Goal: Task Accomplishment & Management: Manage account settings

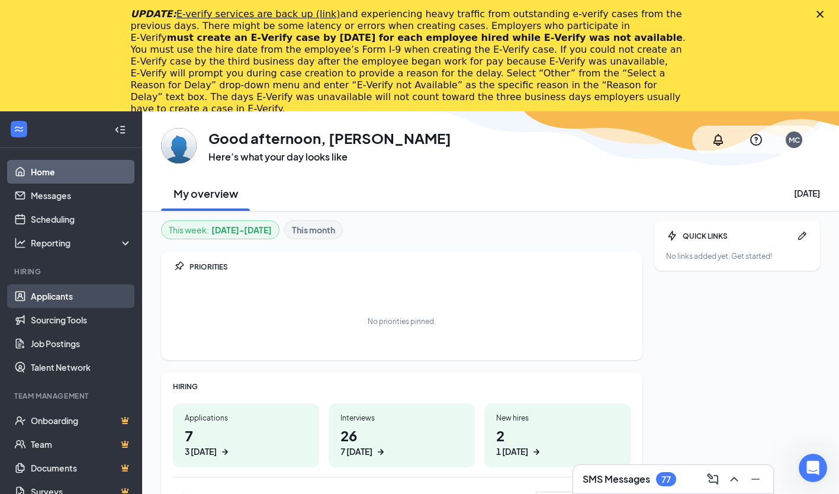
click at [70, 306] on link "Applicants" at bounding box center [81, 296] width 101 height 24
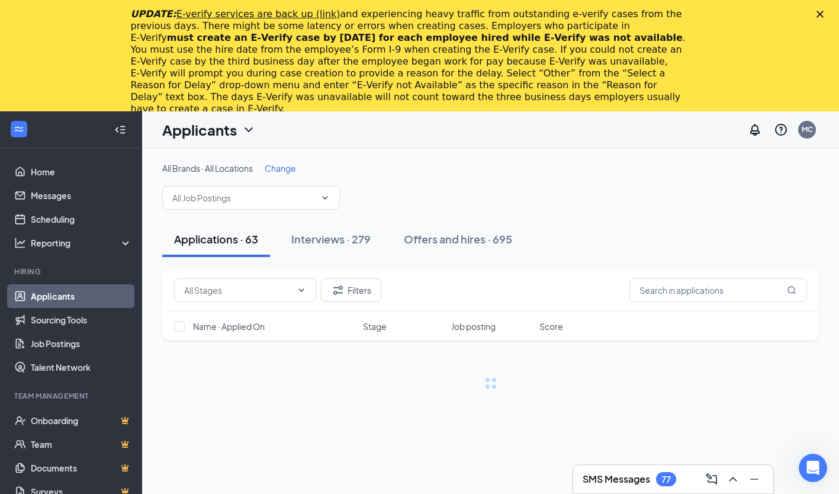
click at [821, 12] on div "UPDATE: E-verify services are back up (link) and experiencing heavy traffic fro…" at bounding box center [419, 62] width 839 height 114
click at [824, 12] on icon "Close" at bounding box center [820, 14] width 7 height 7
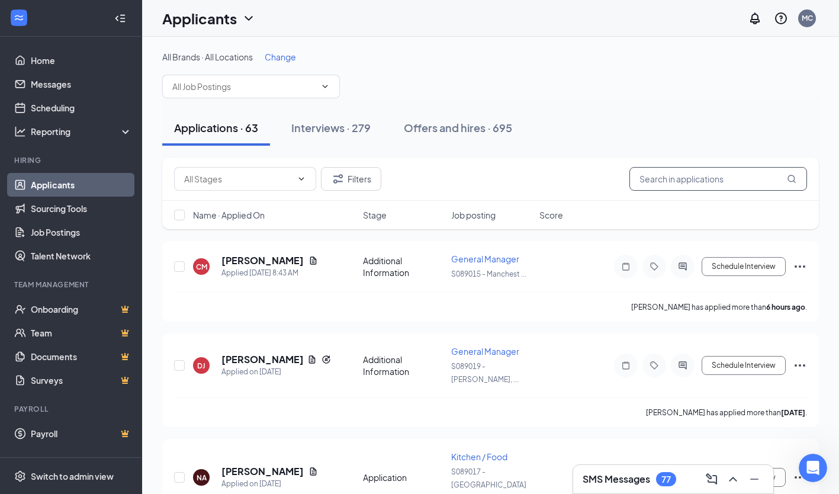
click at [652, 177] on input "text" at bounding box center [719, 179] width 178 height 24
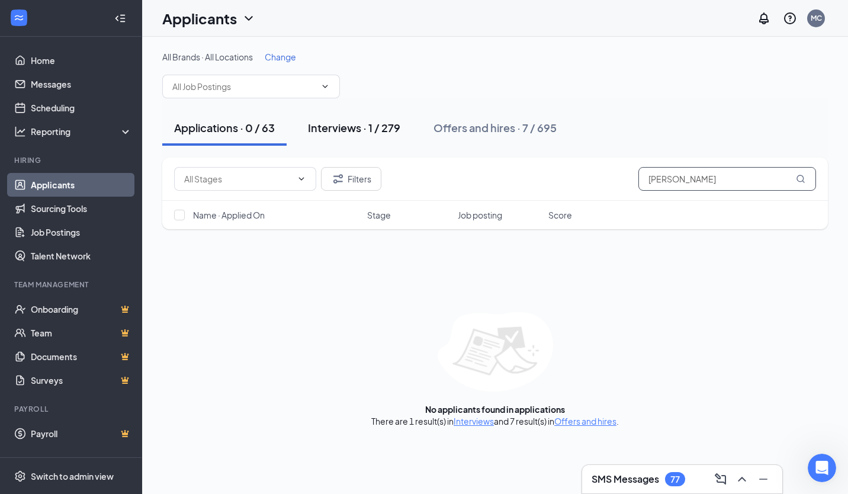
type input "[PERSON_NAME]"
click at [390, 129] on div "Interviews · 1 / 279" at bounding box center [354, 127] width 92 height 15
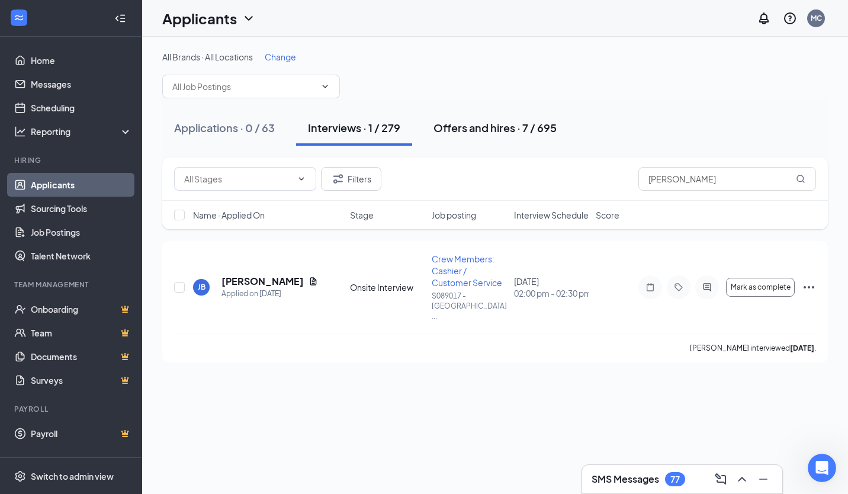
click at [514, 129] on div "Offers and hires · 7 / 695" at bounding box center [495, 127] width 123 height 15
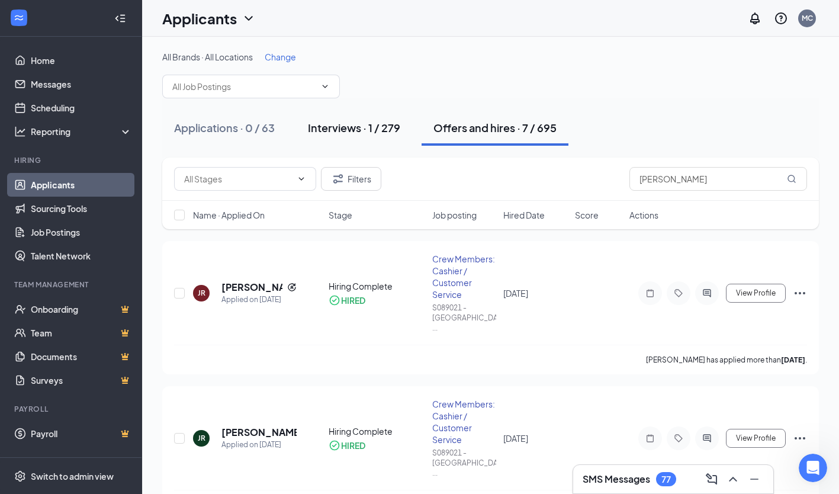
click at [388, 126] on div "Interviews · 1 / 279" at bounding box center [354, 127] width 92 height 15
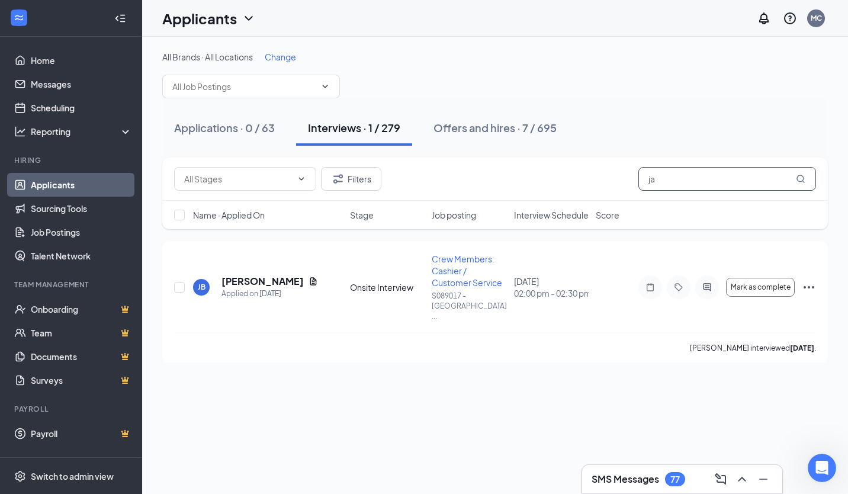
type input "j"
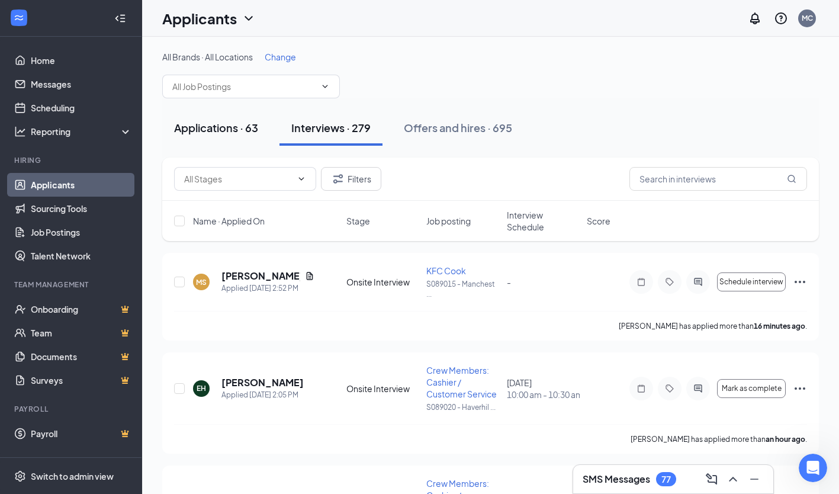
click at [240, 125] on div "Applications · 63" at bounding box center [216, 127] width 84 height 15
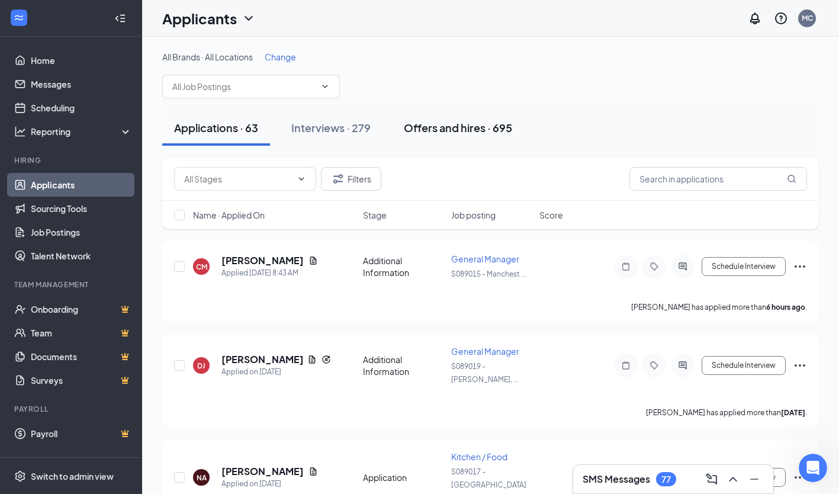
click at [421, 127] on div "Offers and hires · 695" at bounding box center [458, 127] width 108 height 15
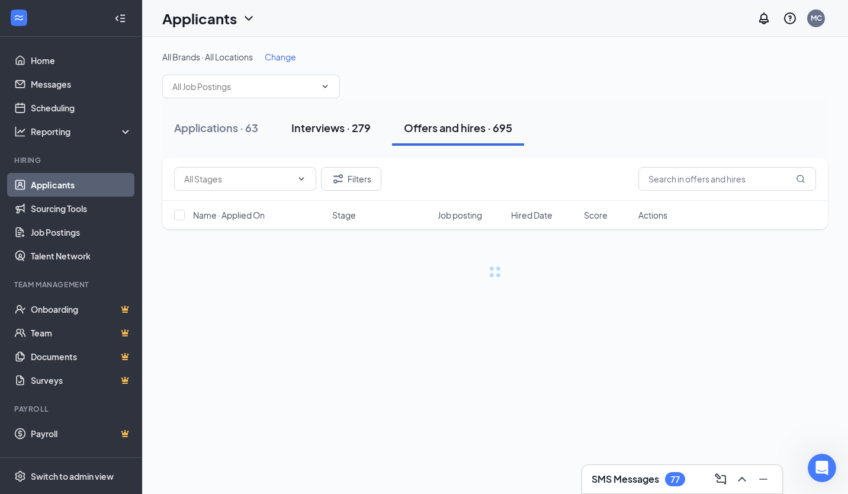
click at [345, 134] on div "Interviews · 279" at bounding box center [330, 127] width 79 height 15
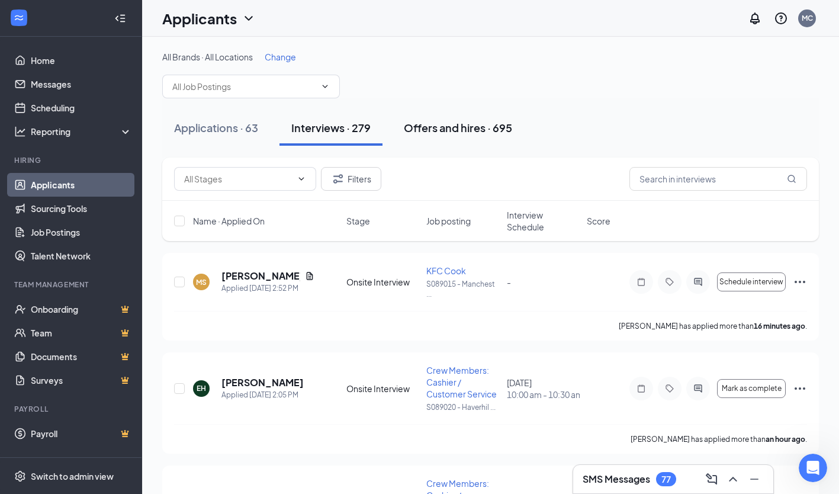
click at [502, 124] on div "Offers and hires · 695" at bounding box center [458, 127] width 108 height 15
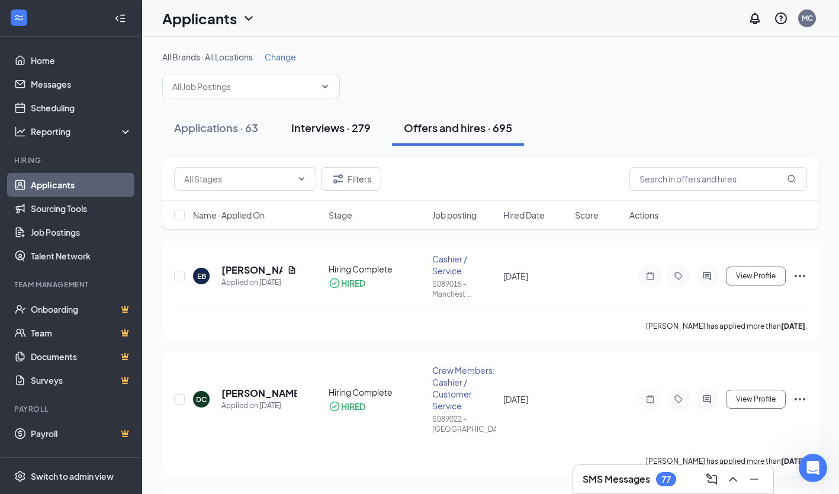
click at [350, 122] on div "Interviews · 279" at bounding box center [330, 127] width 79 height 15
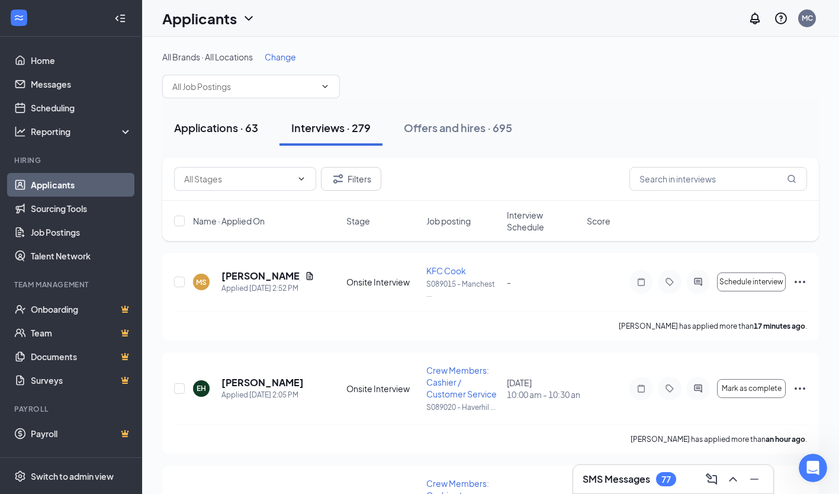
click at [251, 124] on div "Applications · 63" at bounding box center [216, 127] width 84 height 15
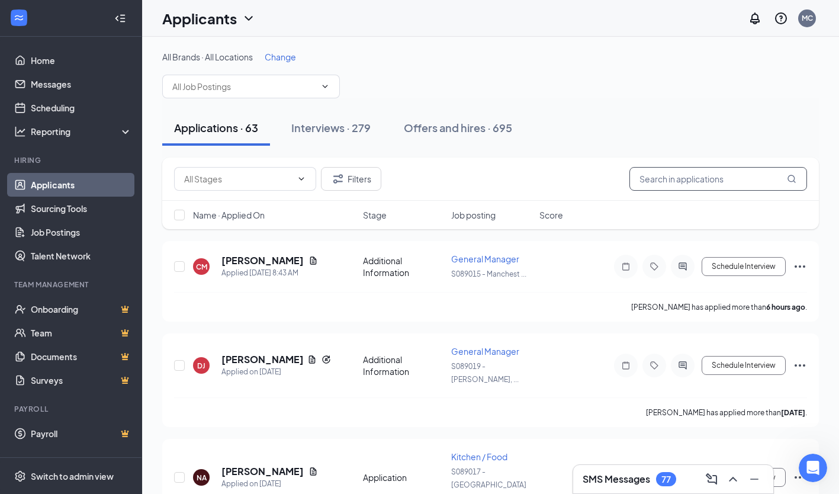
click at [707, 169] on input "text" at bounding box center [719, 179] width 178 height 24
click at [662, 176] on input "text" at bounding box center [719, 179] width 178 height 24
click at [692, 486] on div "SMS Messages 77" at bounding box center [673, 479] width 181 height 19
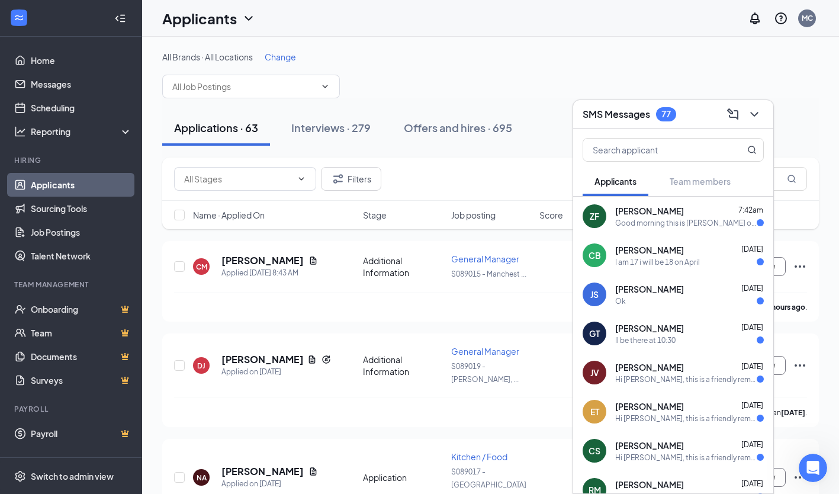
click at [652, 255] on span "[PERSON_NAME]" at bounding box center [649, 250] width 69 height 12
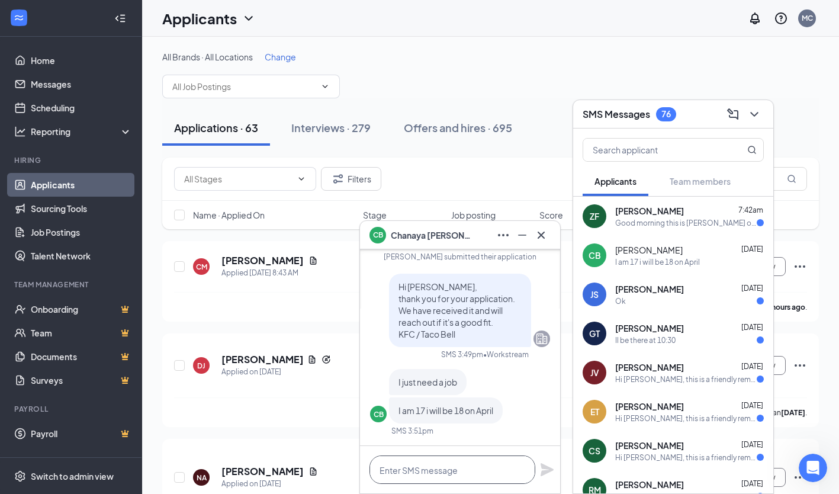
click at [462, 466] on textarea at bounding box center [453, 469] width 166 height 28
click at [462, 466] on textarea "c" at bounding box center [453, 469] width 166 height 28
type textarea "can we meet [DATE]?"
click at [554, 471] on icon "Plane" at bounding box center [547, 470] width 14 height 14
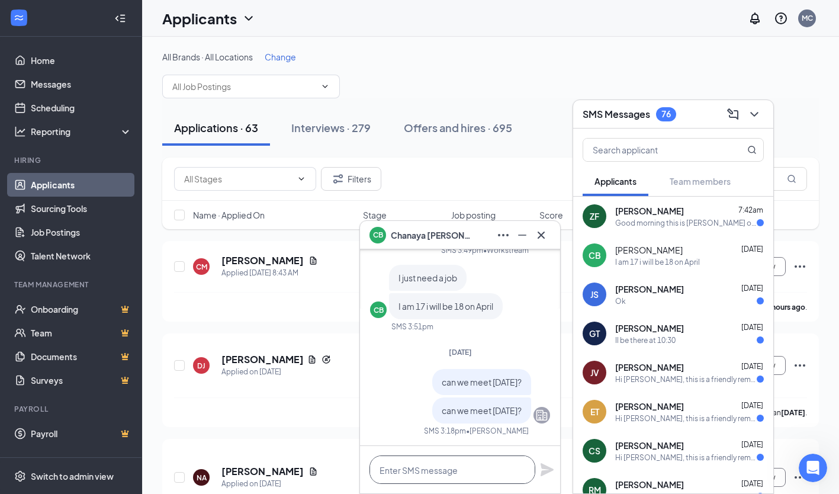
click at [482, 469] on textarea at bounding box center [453, 469] width 166 height 28
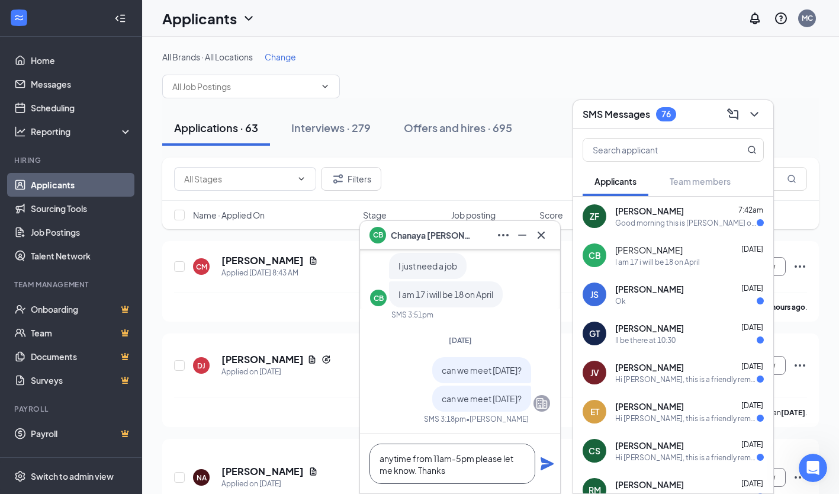
type textarea "anytime from 11am-5pm please let me know. Thanks"
click at [550, 465] on icon "Plane" at bounding box center [547, 463] width 13 height 13
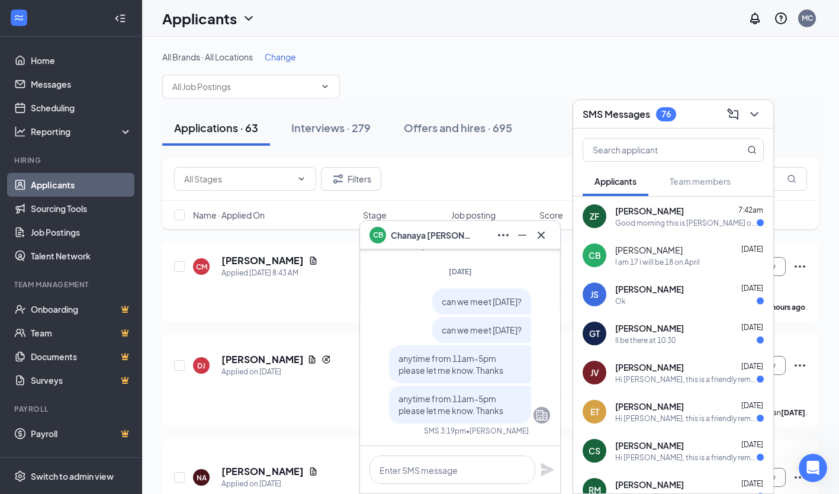
click at [684, 213] on div "[PERSON_NAME] 7:42am" at bounding box center [689, 211] width 149 height 12
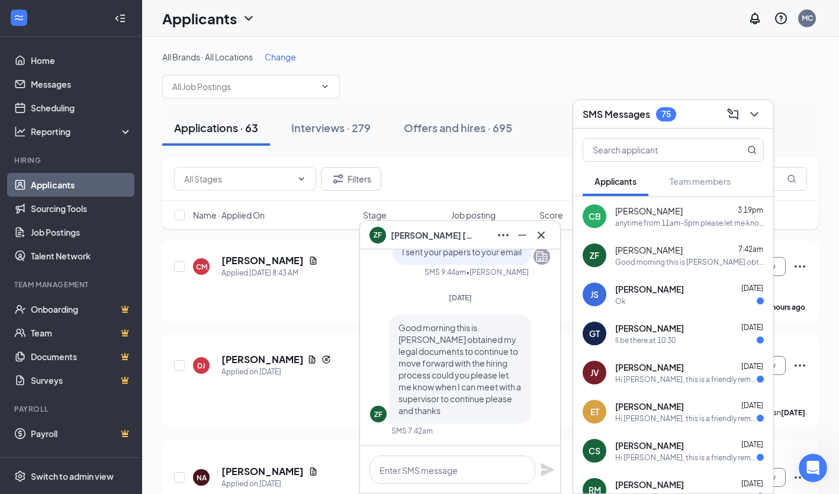
click at [683, 290] on div "[PERSON_NAME] [DATE]" at bounding box center [689, 289] width 149 height 12
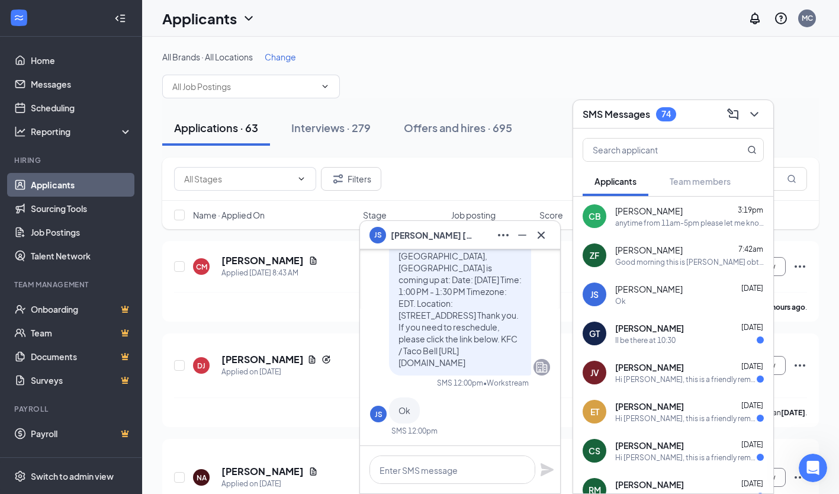
click at [675, 334] on div "[PERSON_NAME] [DATE] Il be there at 10:30" at bounding box center [689, 333] width 149 height 23
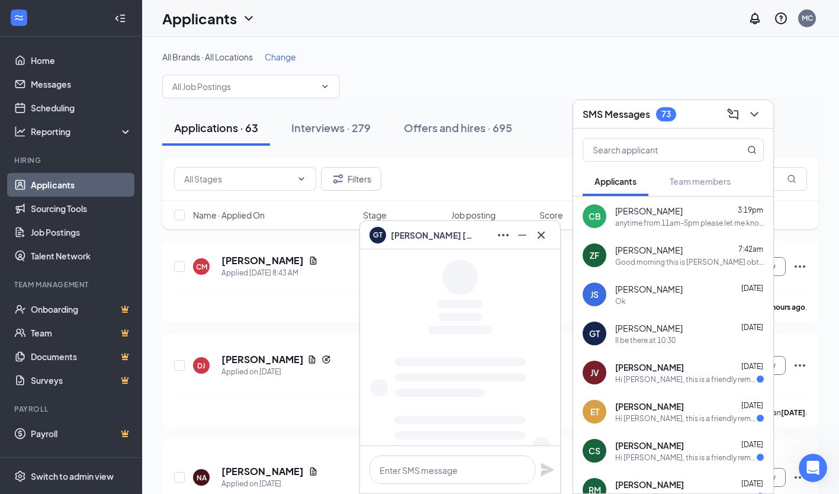
click at [684, 362] on span "[PERSON_NAME]" at bounding box center [649, 367] width 69 height 12
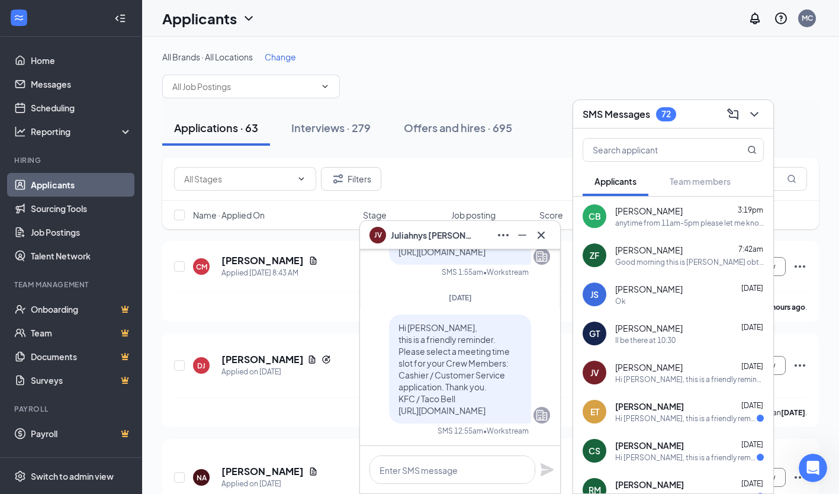
click at [691, 450] on div "[PERSON_NAME] [DATE]" at bounding box center [689, 445] width 149 height 12
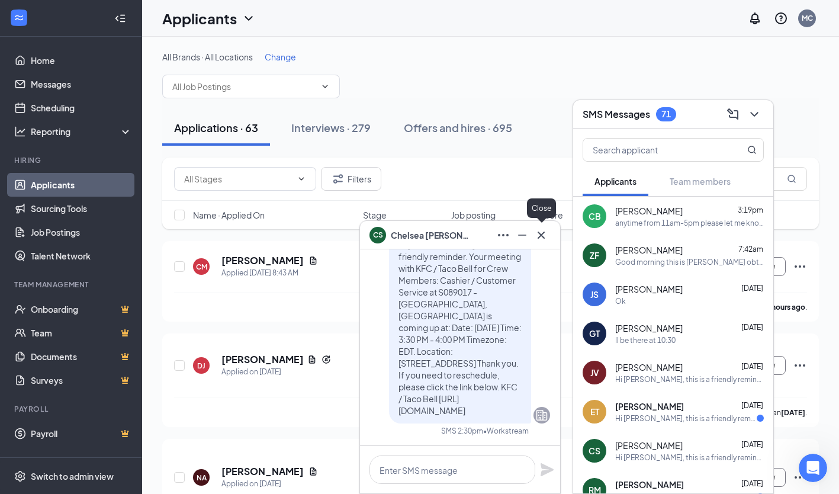
click at [543, 238] on icon "Cross" at bounding box center [541, 235] width 14 height 14
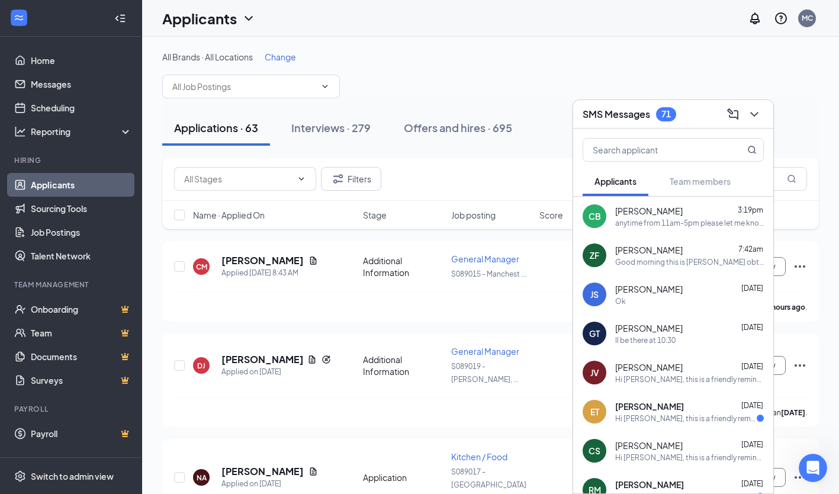
click at [276, 55] on span "Change" at bounding box center [280, 57] width 31 height 11
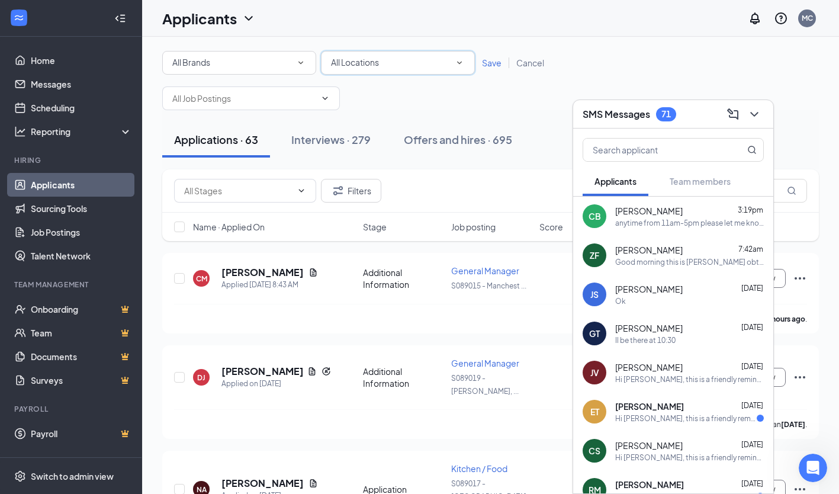
click at [398, 74] on div "All Locations All Locations" at bounding box center [398, 63] width 154 height 24
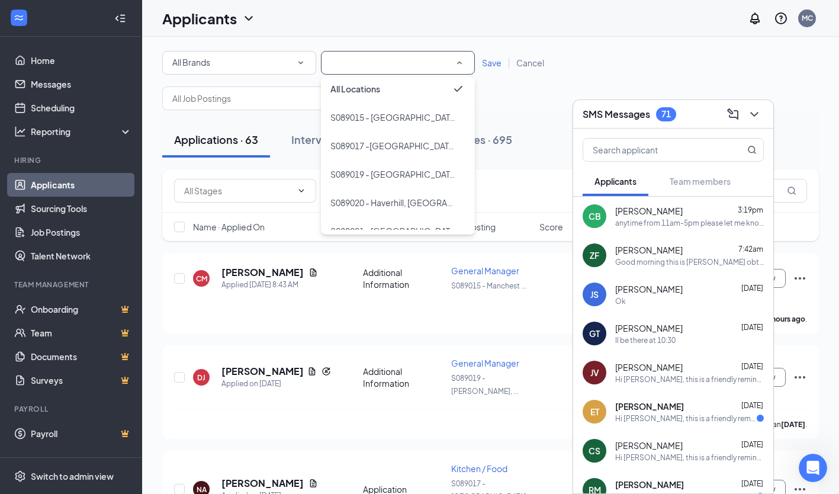
scroll to position [51, 0]
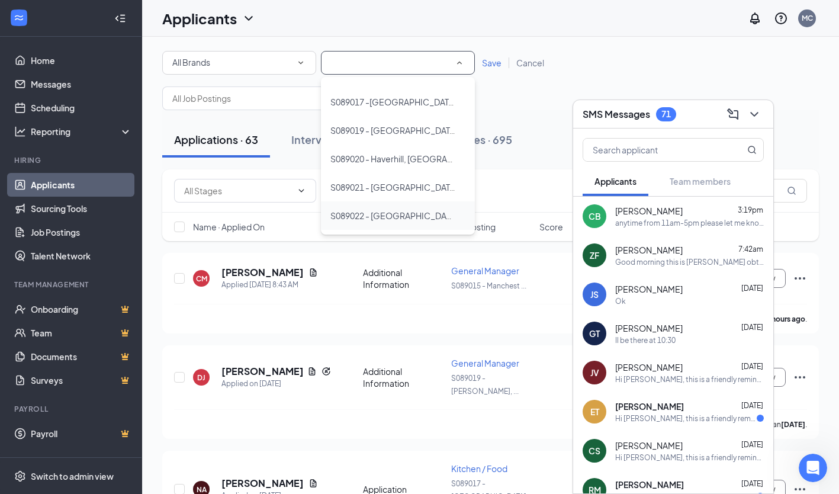
click at [425, 223] on li "S089022 - [GEOGRAPHIC_DATA]" at bounding box center [398, 215] width 154 height 28
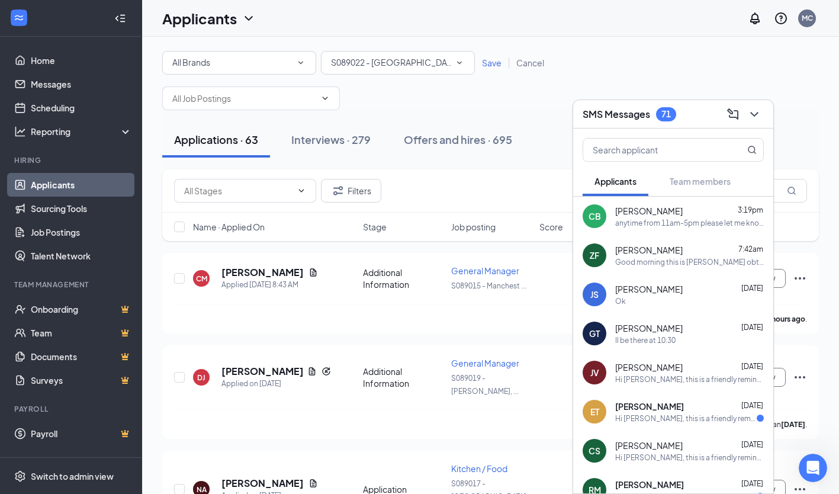
click at [498, 61] on span "Save" at bounding box center [492, 62] width 20 height 11
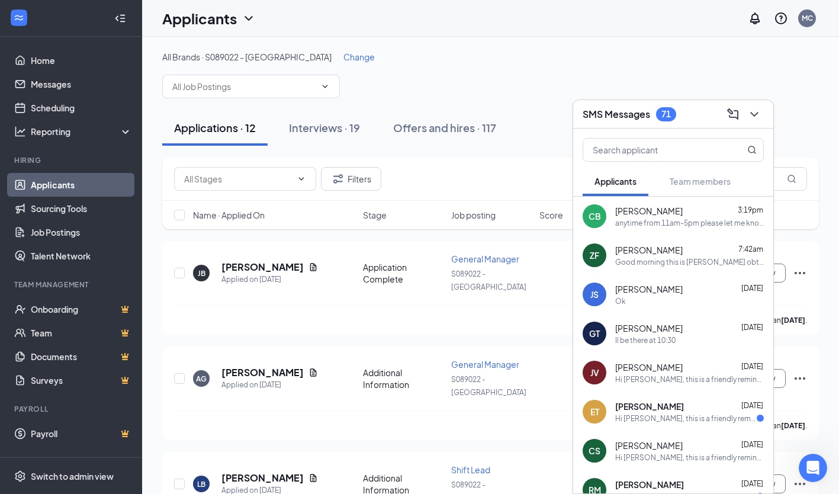
click at [766, 121] on div "SMS Messages 71" at bounding box center [673, 114] width 200 height 28
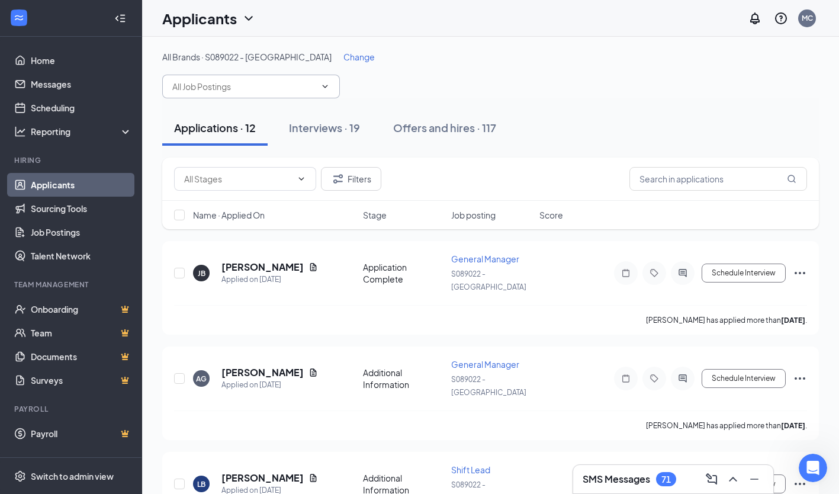
click at [302, 91] on input "text" at bounding box center [243, 86] width 143 height 13
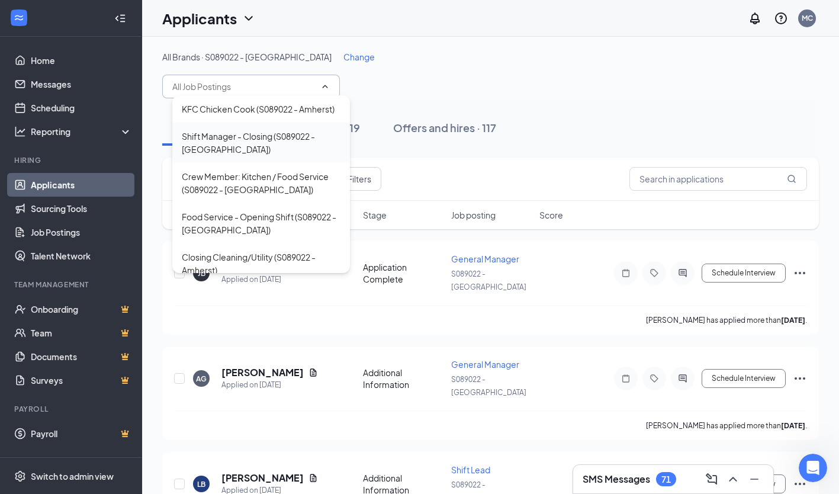
click at [297, 146] on div "Shift Manager - Closing (S089022 - [GEOGRAPHIC_DATA])" at bounding box center [261, 143] width 159 height 26
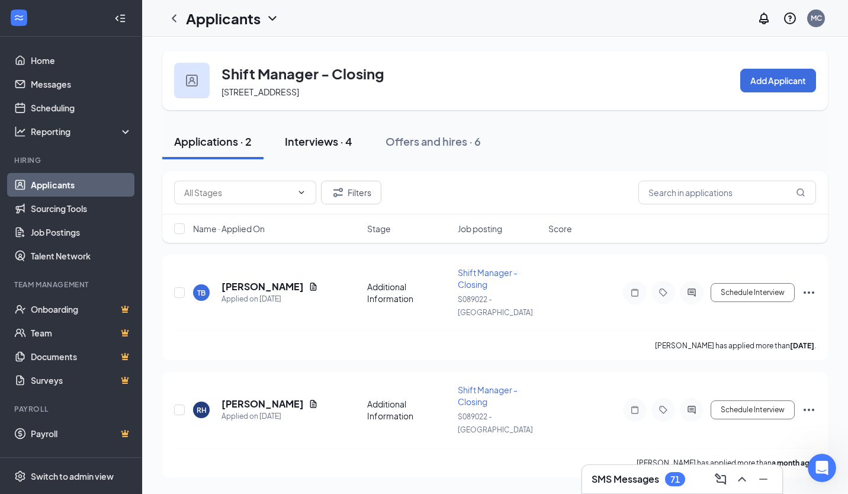
click at [338, 147] on div "Interviews · 4" at bounding box center [319, 141] width 68 height 15
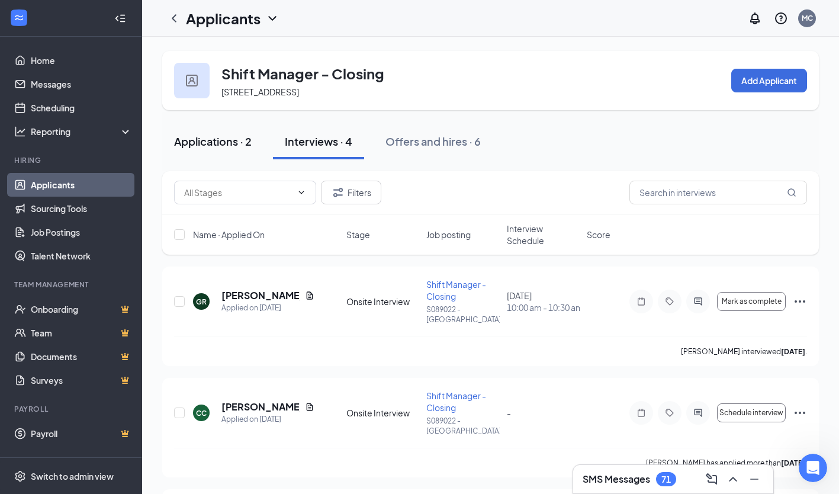
click at [254, 140] on button "Applications · 2" at bounding box center [212, 142] width 101 height 36
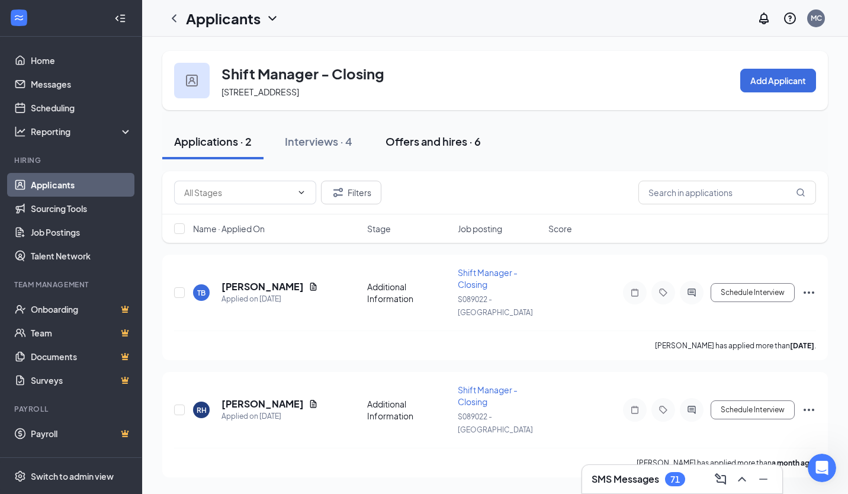
click at [406, 140] on div "Offers and hires · 6" at bounding box center [433, 141] width 95 height 15
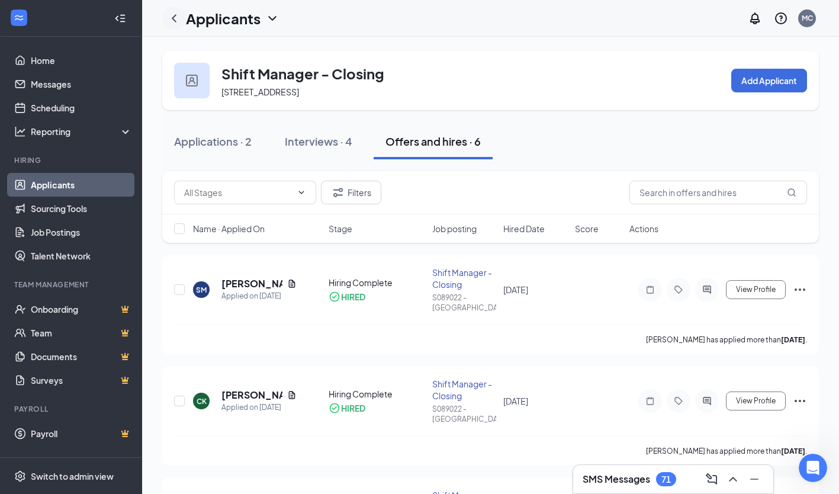
click at [175, 19] on icon "ChevronLeft" at bounding box center [174, 18] width 14 height 14
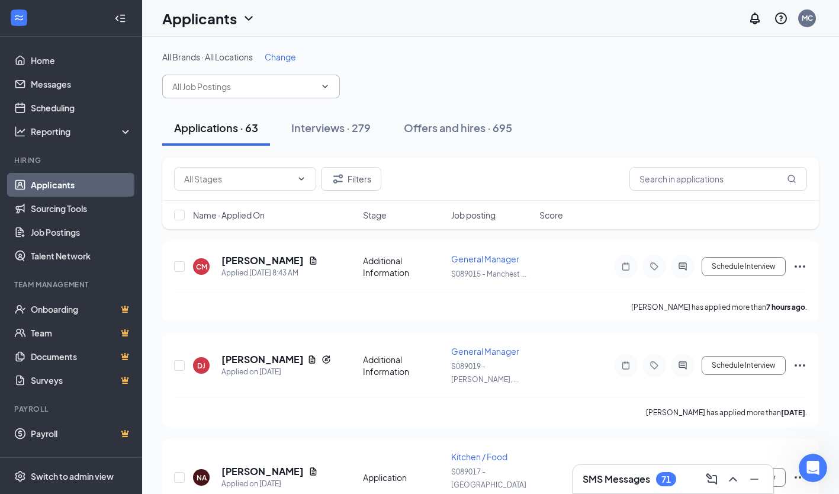
click at [278, 94] on span at bounding box center [251, 87] width 178 height 24
click at [329, 92] on span at bounding box center [251, 87] width 178 height 24
click at [316, 82] on span at bounding box center [251, 87] width 178 height 24
click at [298, 63] on div "All Brands · All Locations Change" at bounding box center [490, 74] width 657 height 47
click at [290, 61] on span "Change" at bounding box center [280, 57] width 31 height 11
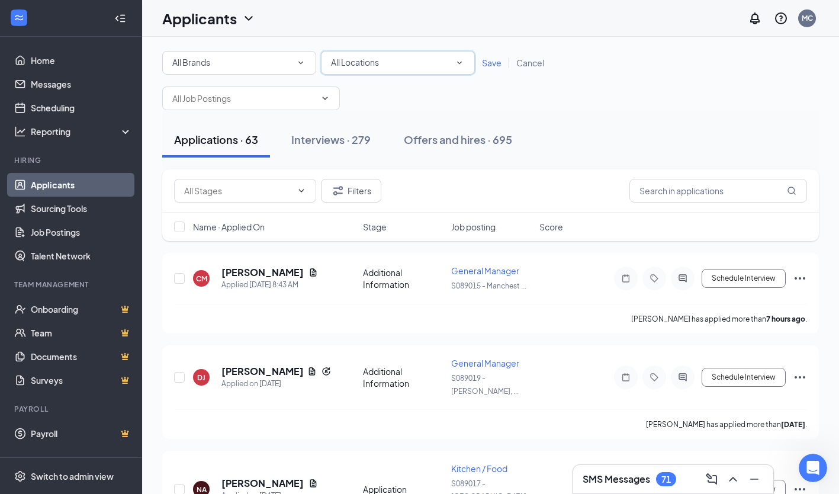
click at [397, 63] on div "All Locations" at bounding box center [398, 63] width 134 height 14
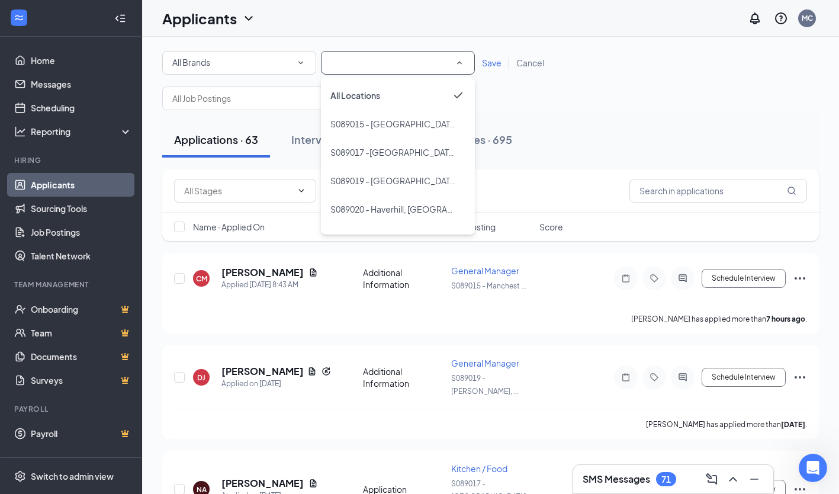
scroll to position [51, 0]
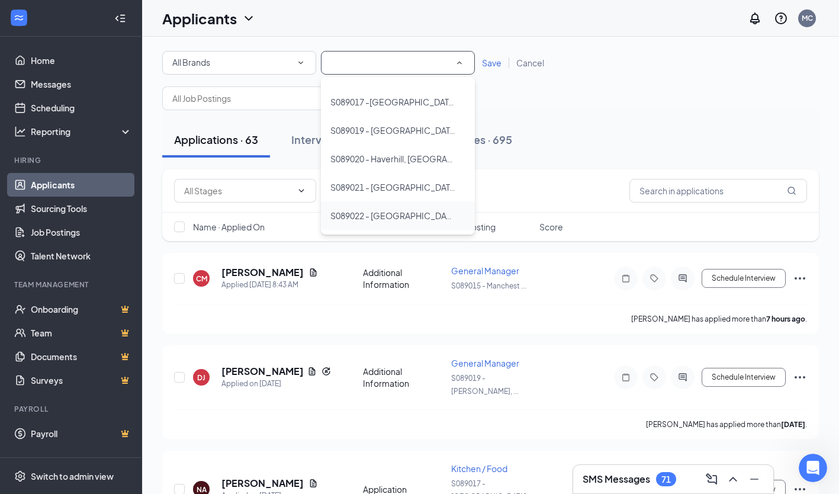
click at [423, 207] on li "S089022 - [GEOGRAPHIC_DATA]" at bounding box center [398, 215] width 154 height 28
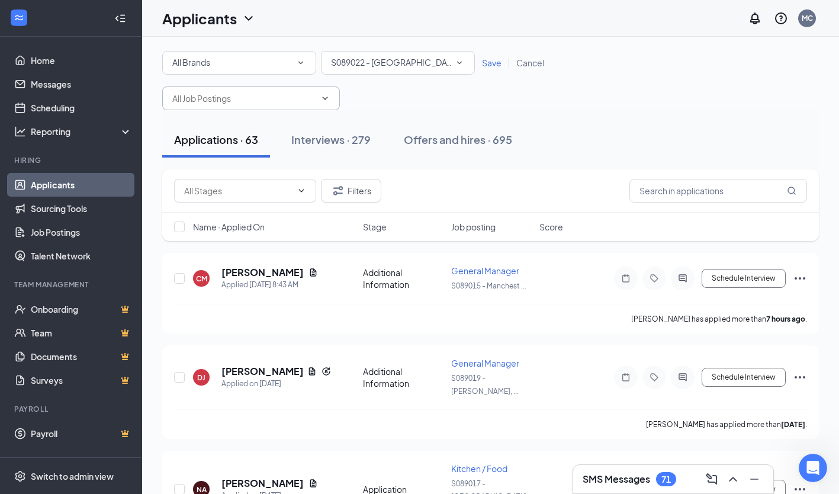
click at [252, 97] on input "text" at bounding box center [243, 98] width 143 height 13
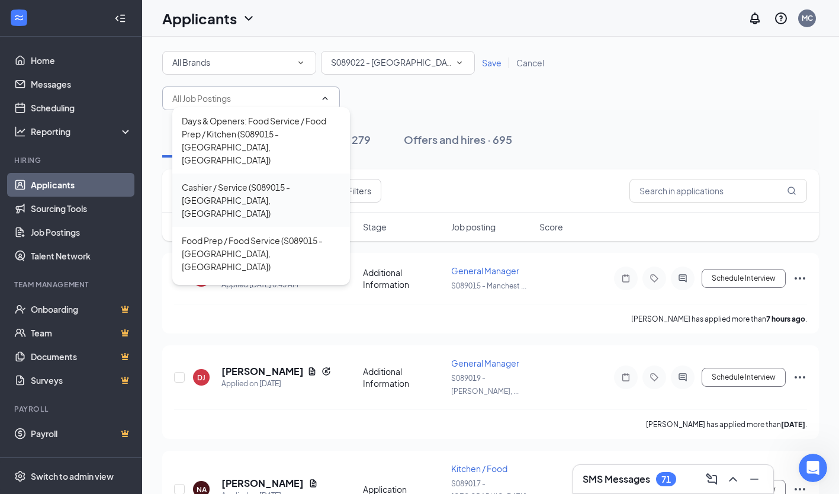
click at [272, 189] on div "Cashier / Service (S089015 - [GEOGRAPHIC_DATA], [GEOGRAPHIC_DATA])" at bounding box center [261, 200] width 159 height 39
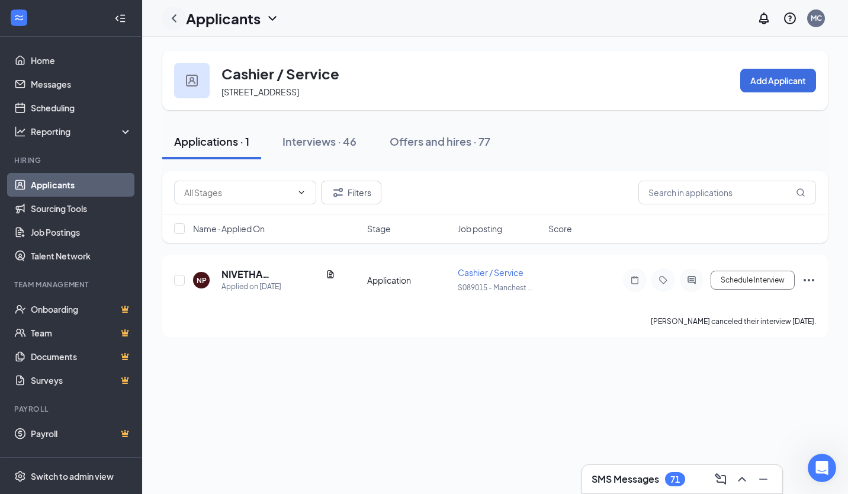
click at [182, 17] on div at bounding box center [174, 19] width 24 height 24
click at [177, 17] on icon "ChevronLeft" at bounding box center [174, 18] width 14 height 14
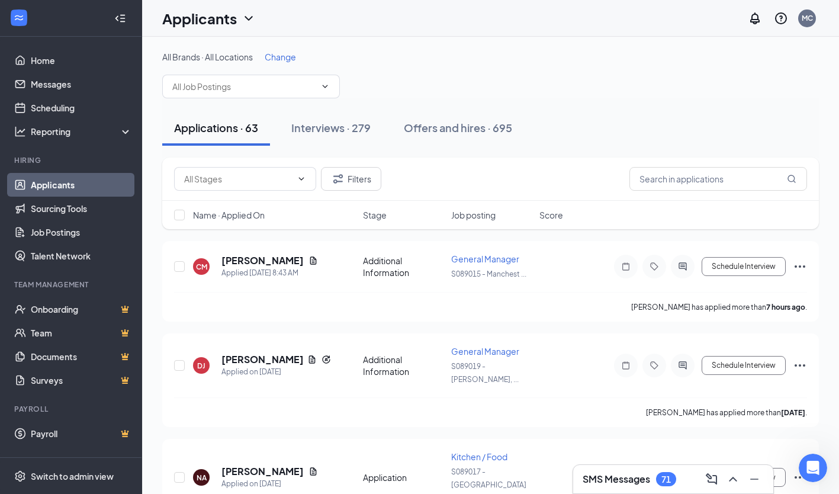
click at [291, 54] on span "Change" at bounding box center [280, 57] width 31 height 11
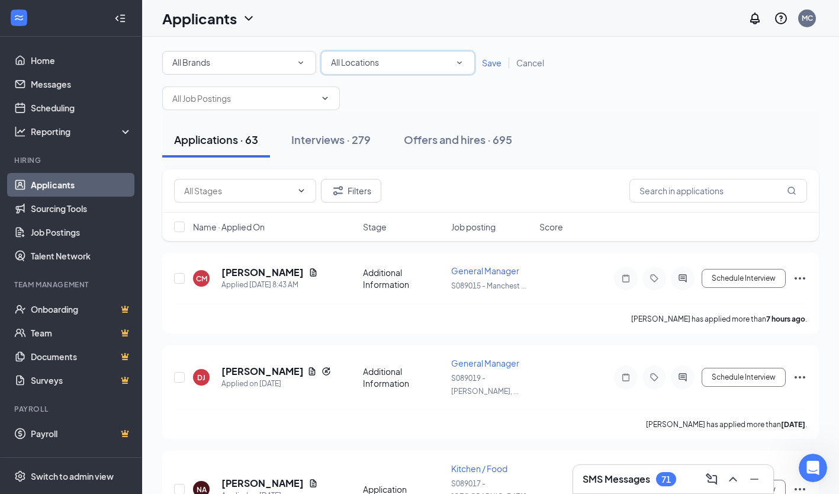
click at [466, 67] on div "All Locations All Locations" at bounding box center [398, 63] width 154 height 24
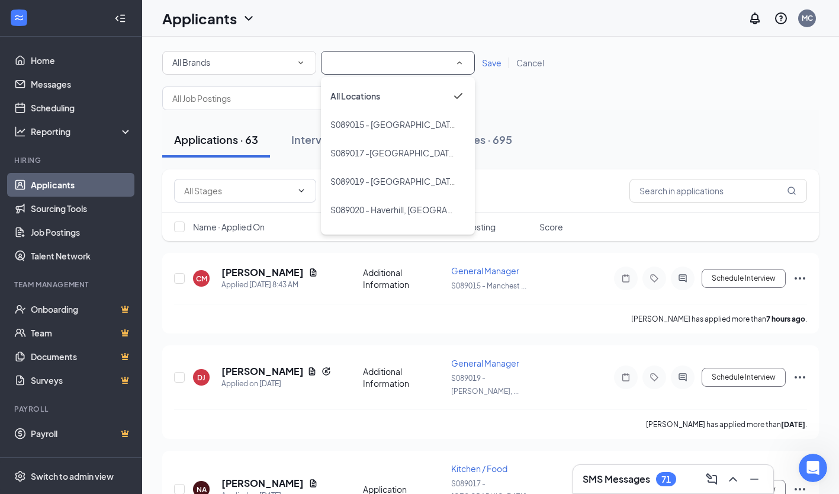
scroll to position [51, 0]
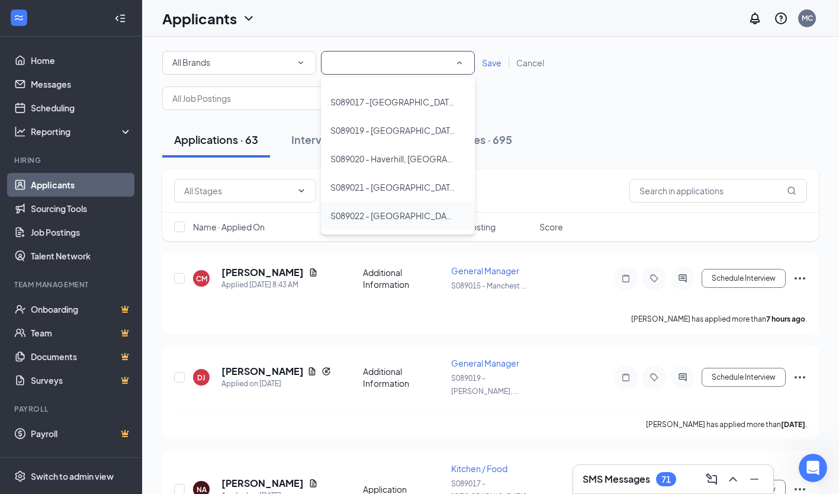
click at [400, 221] on span "S089022 - [GEOGRAPHIC_DATA]" at bounding box center [391, 215] width 121 height 14
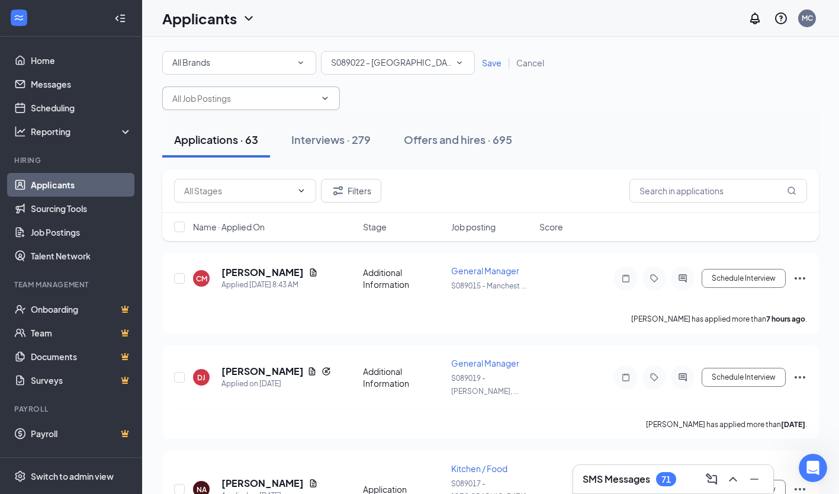
click at [273, 97] on input "text" at bounding box center [243, 98] width 143 height 13
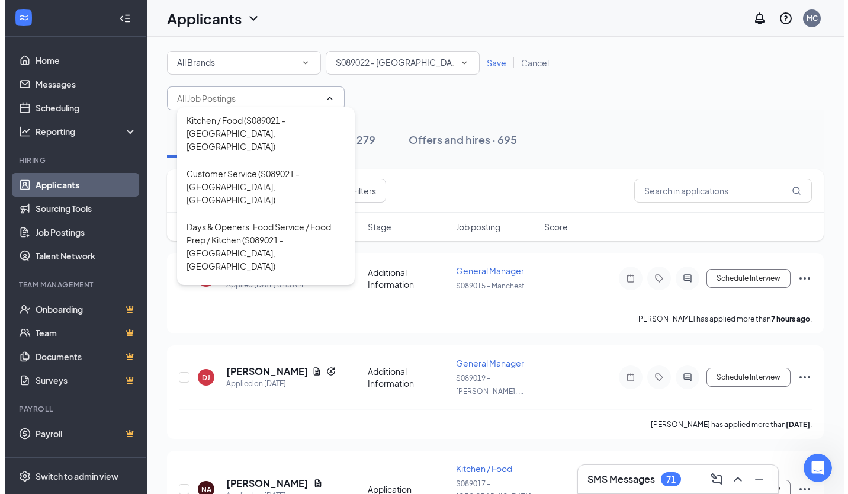
scroll to position [2347, 0]
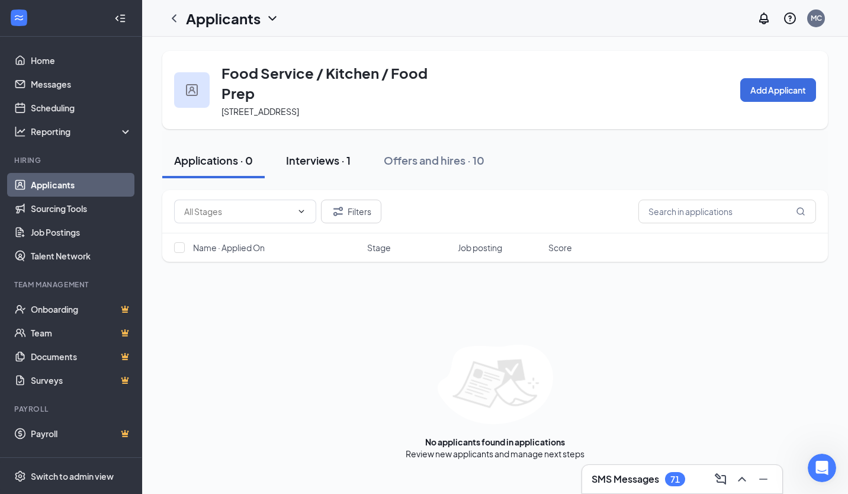
click at [308, 152] on button "Interviews · 1" at bounding box center [318, 161] width 88 height 36
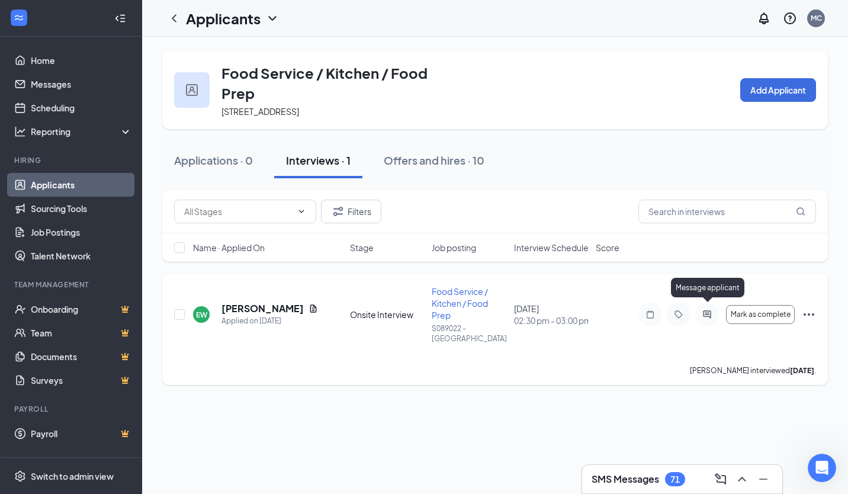
click at [708, 310] on icon "ActiveChat" at bounding box center [707, 314] width 14 height 9
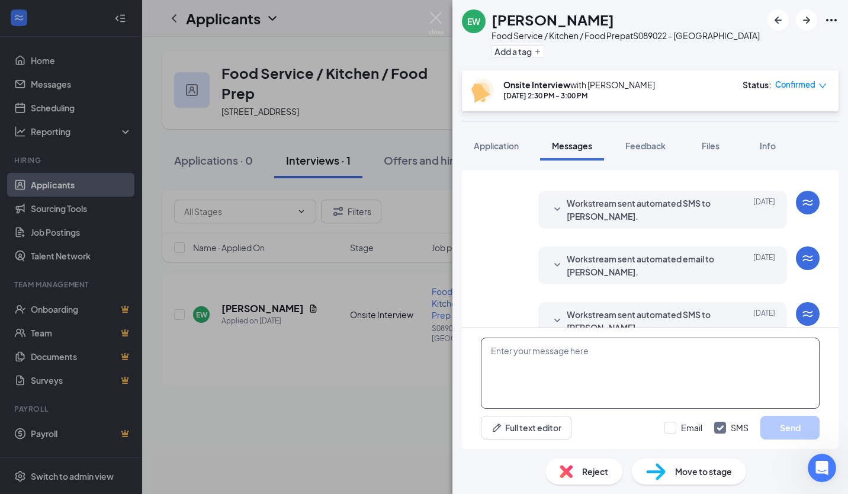
scroll to position [416, 0]
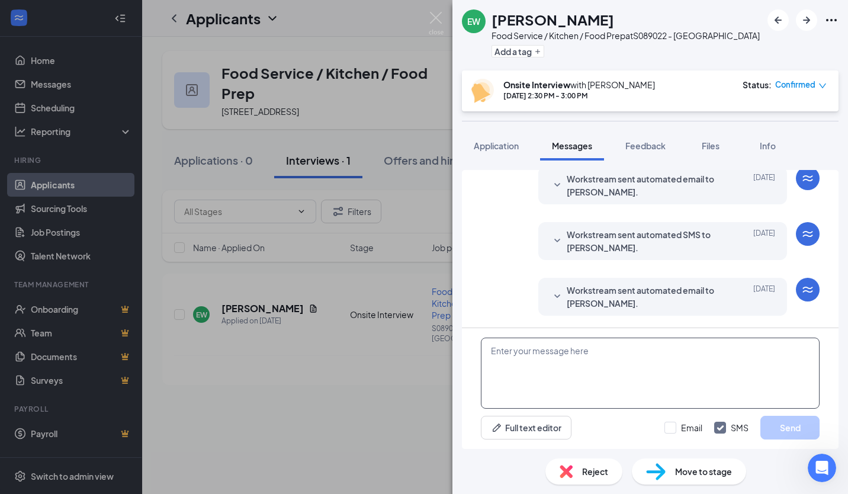
click at [573, 351] on textarea at bounding box center [650, 373] width 339 height 71
type textarea "Hi, are you still interested in the position?"
click at [775, 424] on button "Send" at bounding box center [790, 428] width 59 height 24
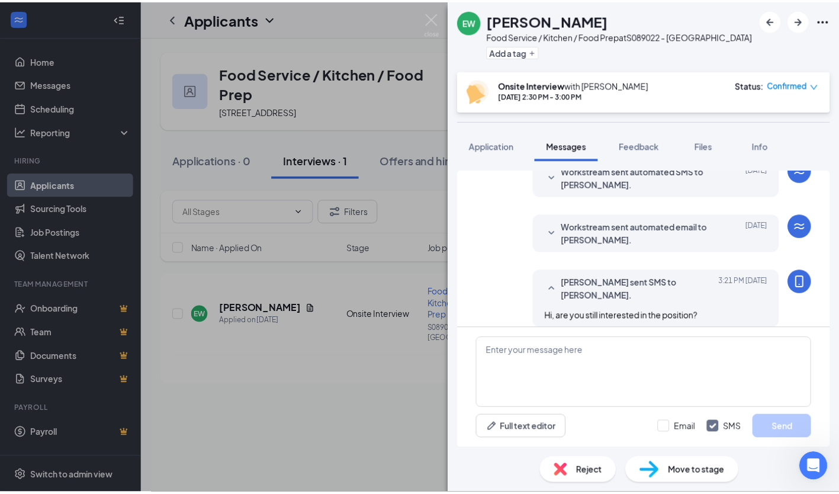
scroll to position [492, 0]
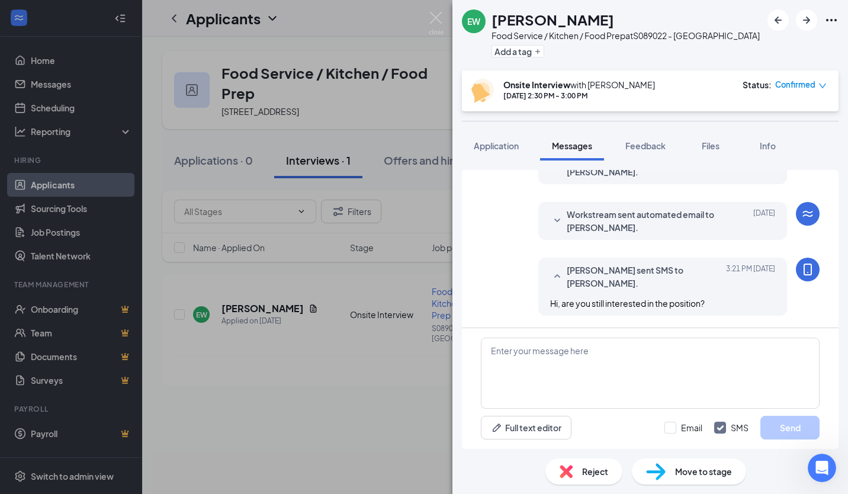
click at [332, 348] on div "EW [PERSON_NAME] Food Service / Kitchen / Food Prep at S089022 - Amherst Add a …" at bounding box center [424, 247] width 848 height 494
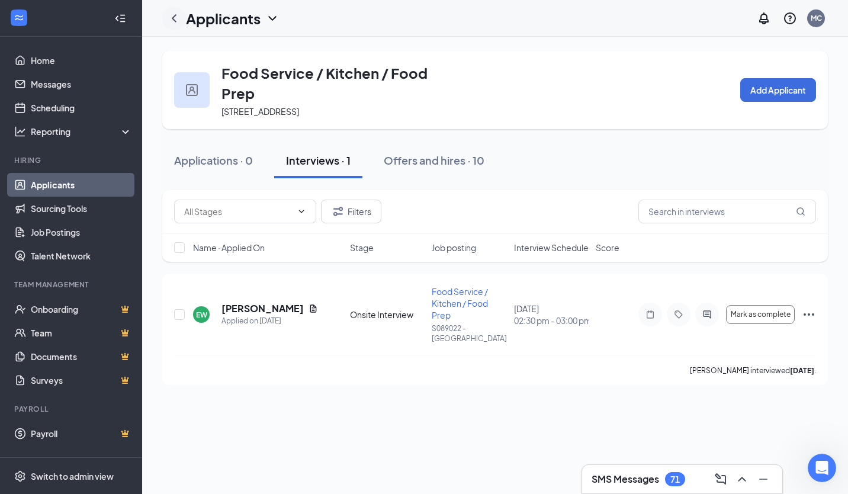
click at [180, 16] on icon "ChevronLeft" at bounding box center [174, 18] width 14 height 14
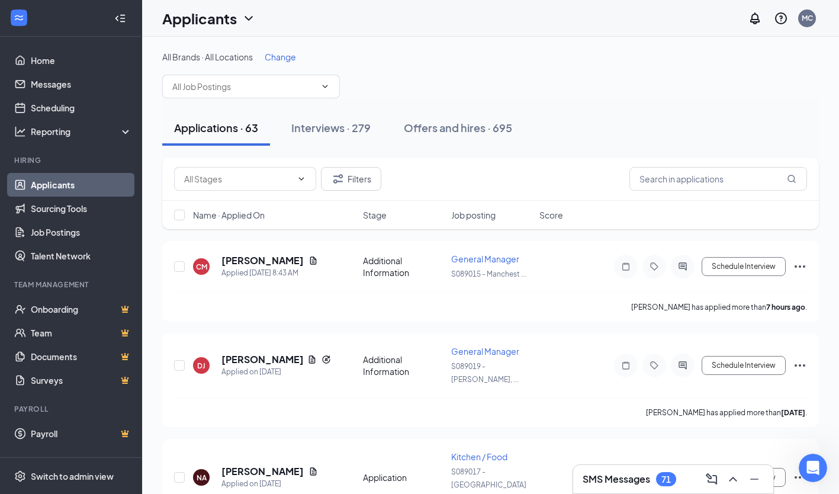
click at [282, 59] on span "Change" at bounding box center [280, 57] width 31 height 11
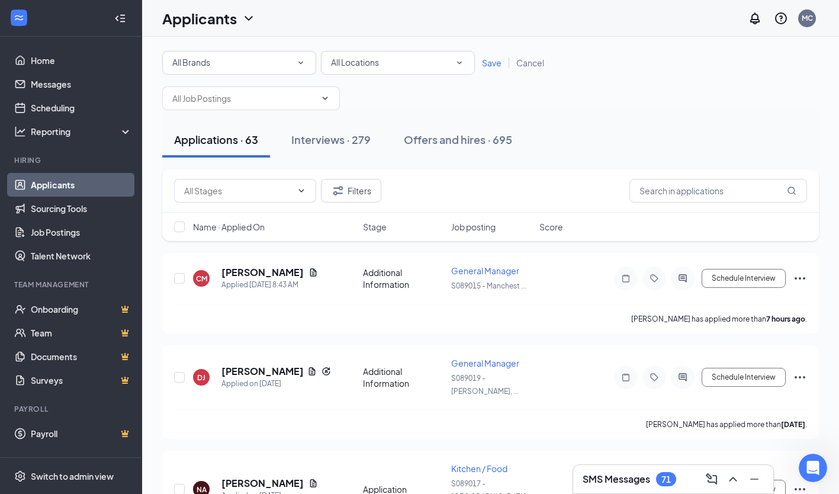
click at [409, 51] on div "All Locations All Locations" at bounding box center [398, 63] width 154 height 24
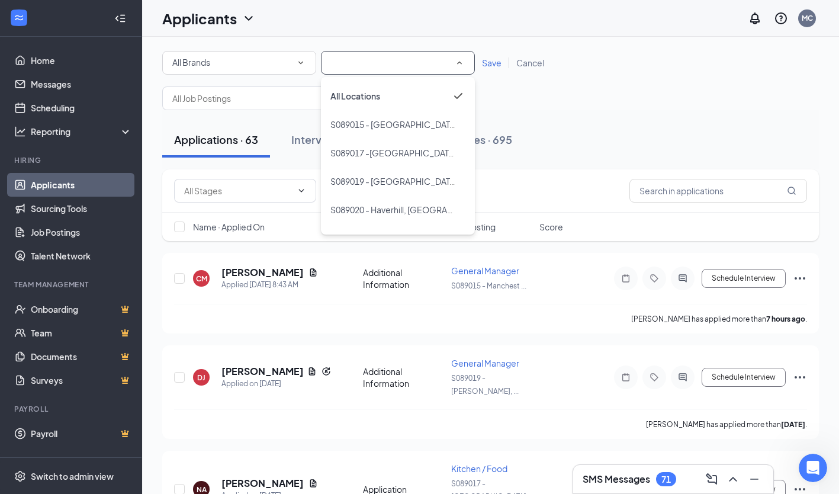
scroll to position [51, 0]
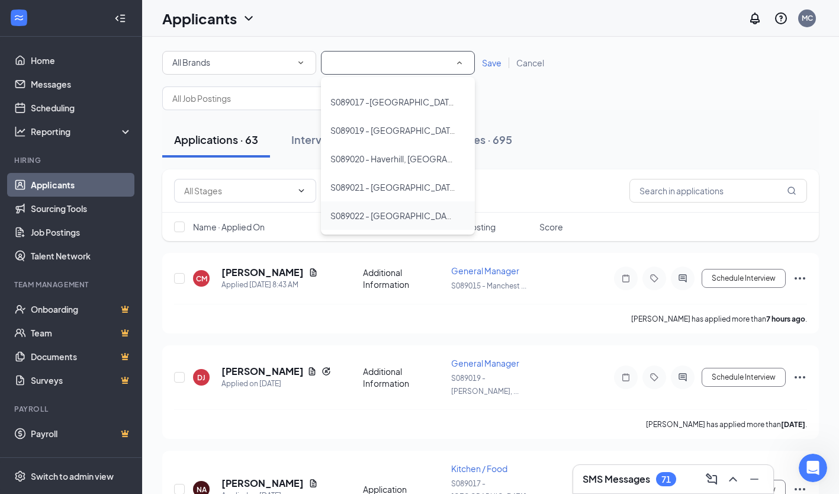
click at [399, 208] on li "S089022 - [GEOGRAPHIC_DATA]" at bounding box center [398, 215] width 154 height 28
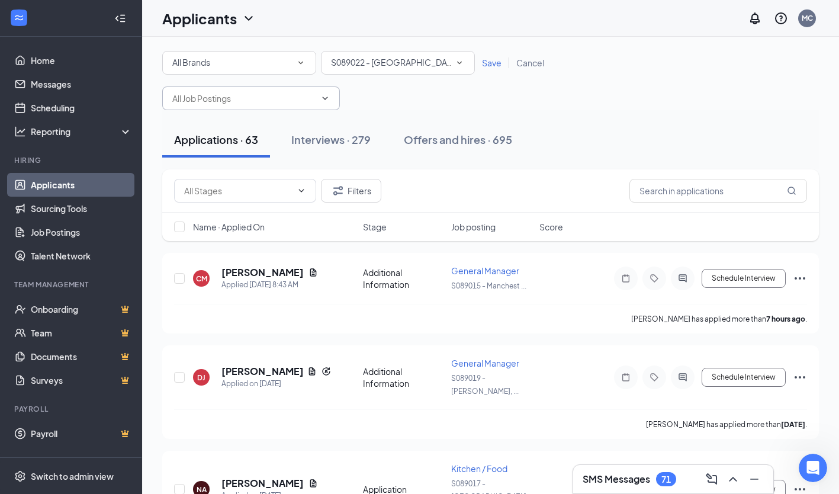
click at [255, 92] on input "text" at bounding box center [243, 98] width 143 height 13
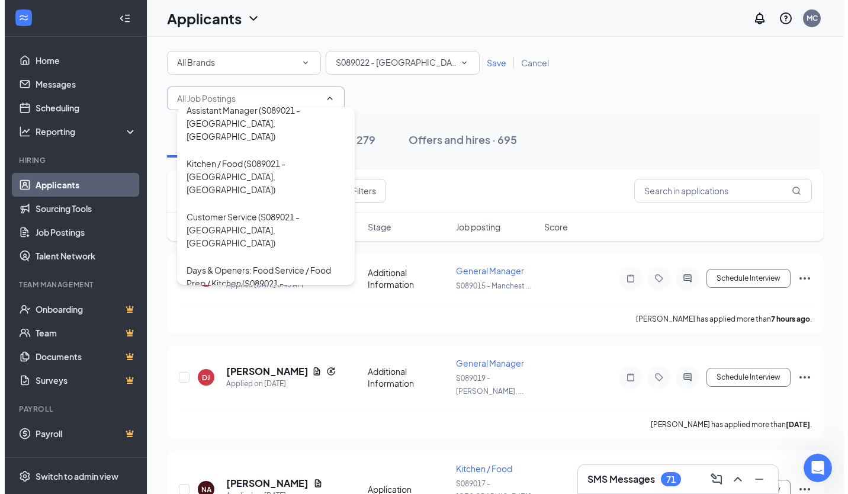
scroll to position [2248, 0]
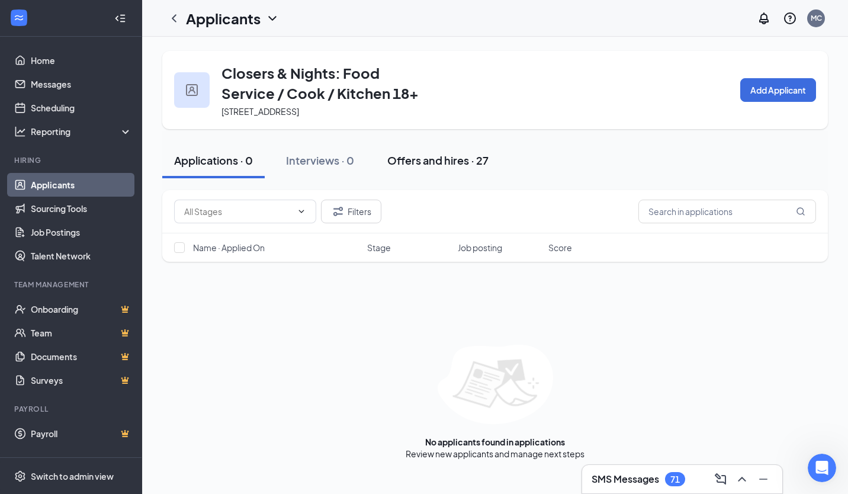
click at [458, 165] on div "Offers and hires · 27" at bounding box center [437, 160] width 101 height 15
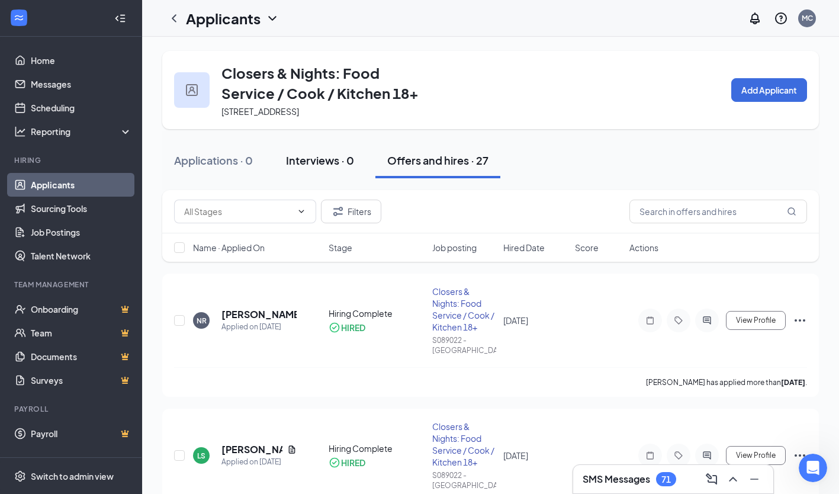
click at [337, 163] on div "Interviews · 0" at bounding box center [320, 160] width 68 height 15
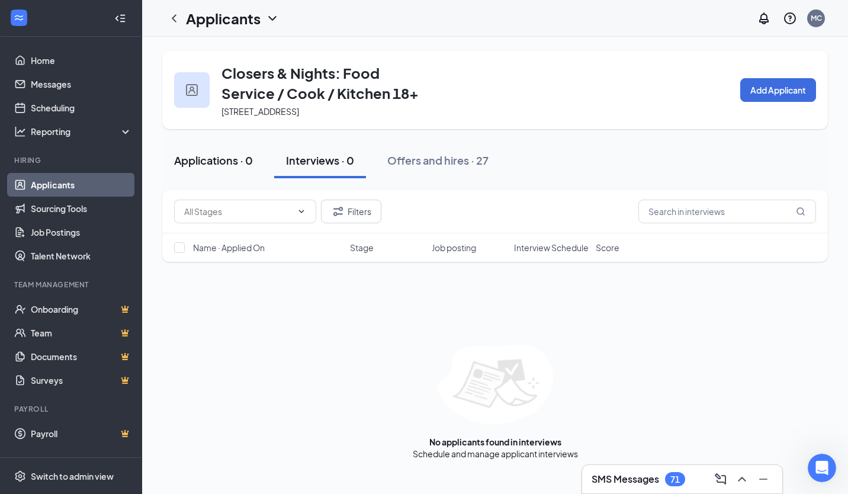
click at [241, 163] on div "Applications · 0" at bounding box center [213, 160] width 79 height 15
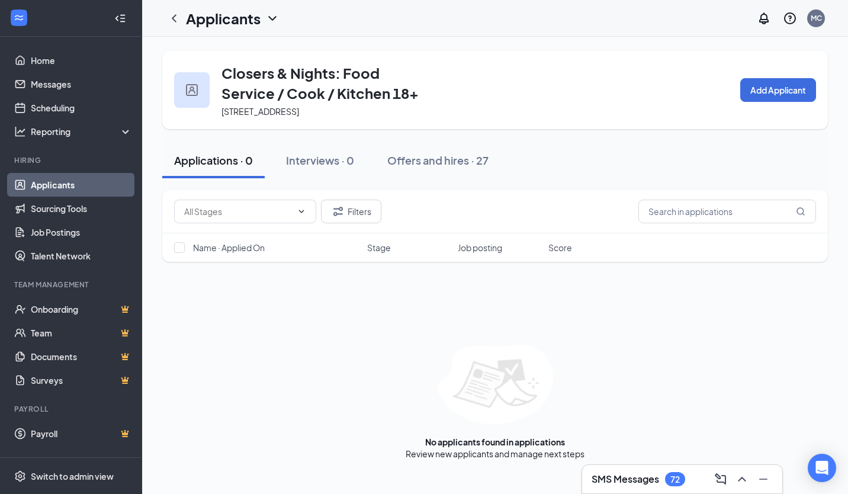
click at [67, 187] on link "Applicants" at bounding box center [81, 185] width 101 height 24
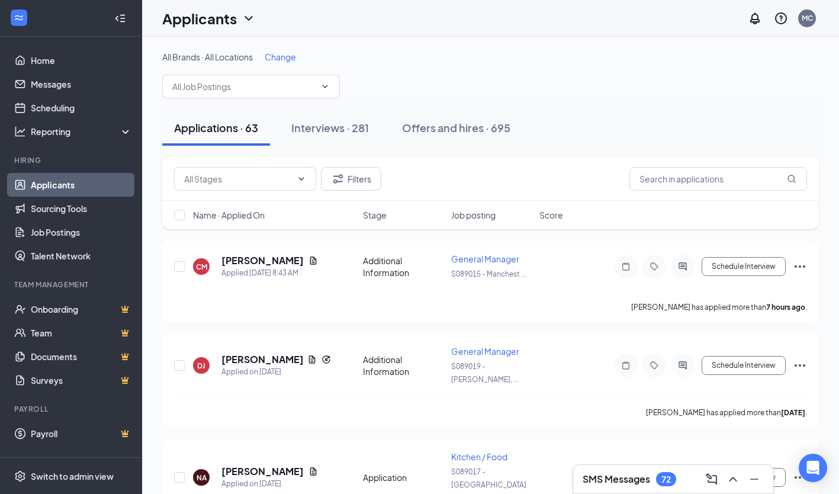
click at [283, 54] on span "Change" at bounding box center [280, 57] width 31 height 11
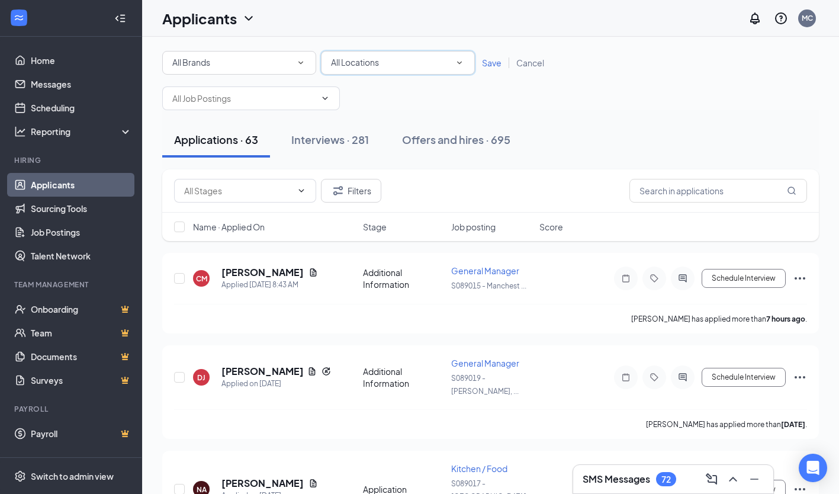
click at [387, 68] on div "All Locations" at bounding box center [398, 63] width 134 height 14
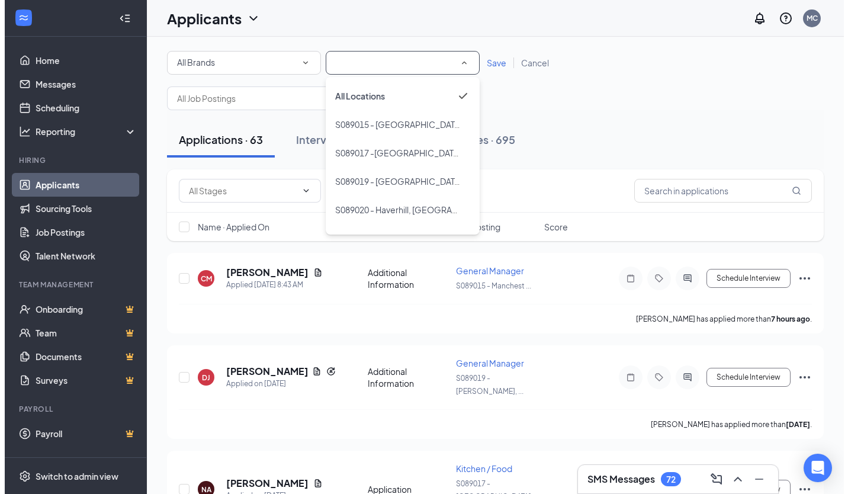
scroll to position [51, 0]
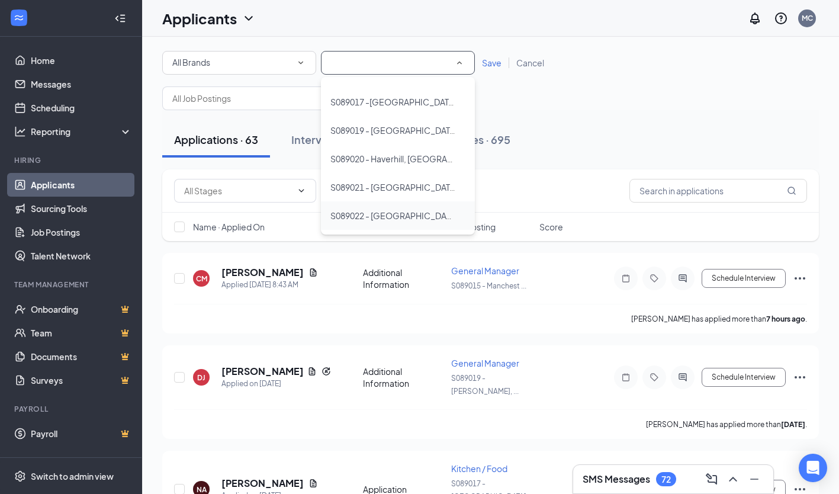
click at [419, 220] on div "S089022 - [GEOGRAPHIC_DATA]" at bounding box center [398, 215] width 135 height 14
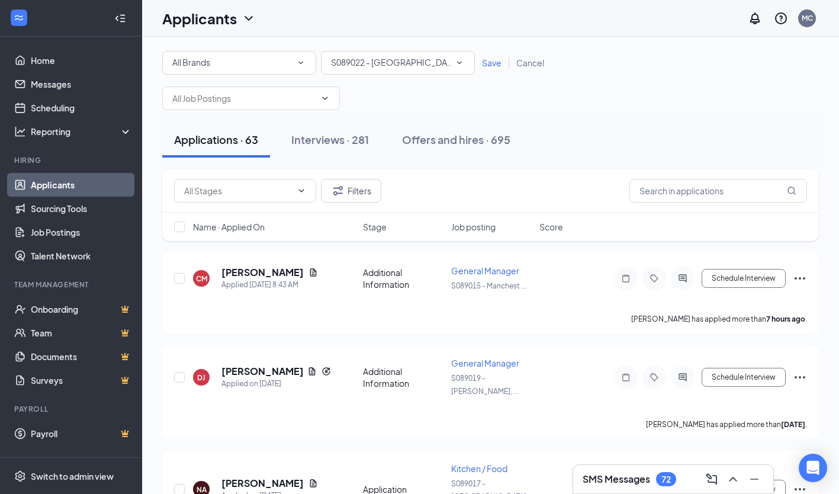
click at [690, 175] on div "Filters" at bounding box center [490, 190] width 657 height 43
click at [688, 186] on input "text" at bounding box center [719, 191] width 178 height 24
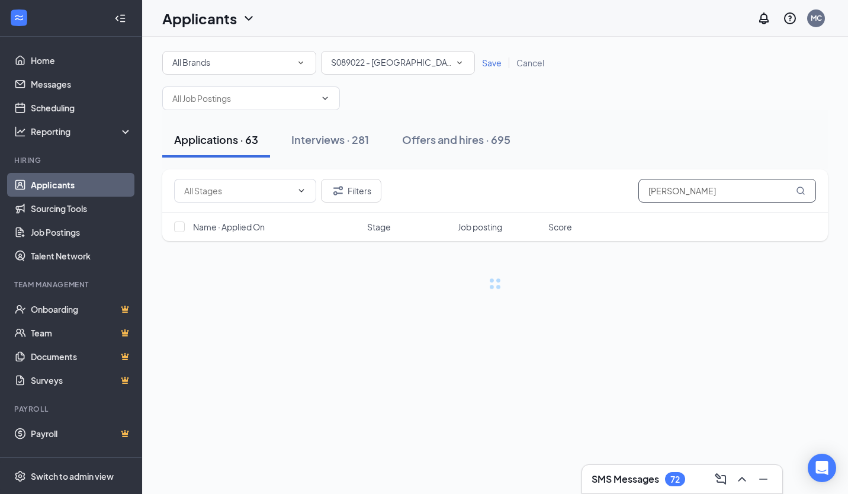
type input "[PERSON_NAME]"
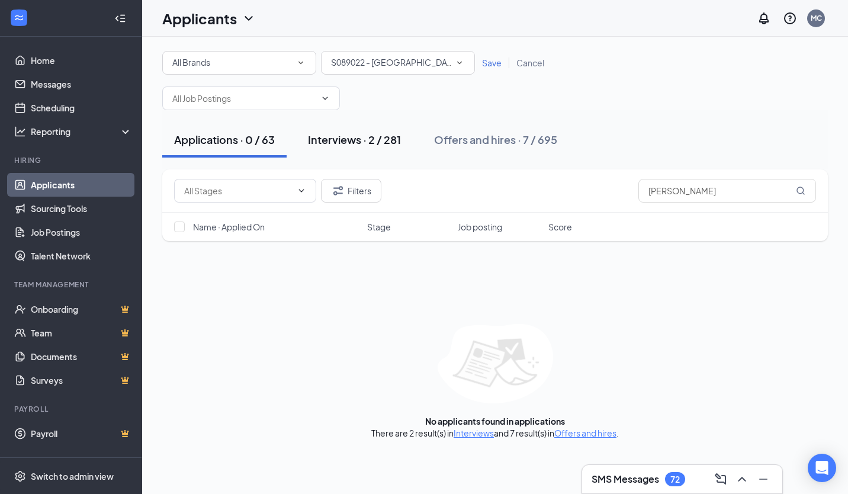
click at [389, 142] on div "Interviews · 2 / 281" at bounding box center [354, 139] width 93 height 15
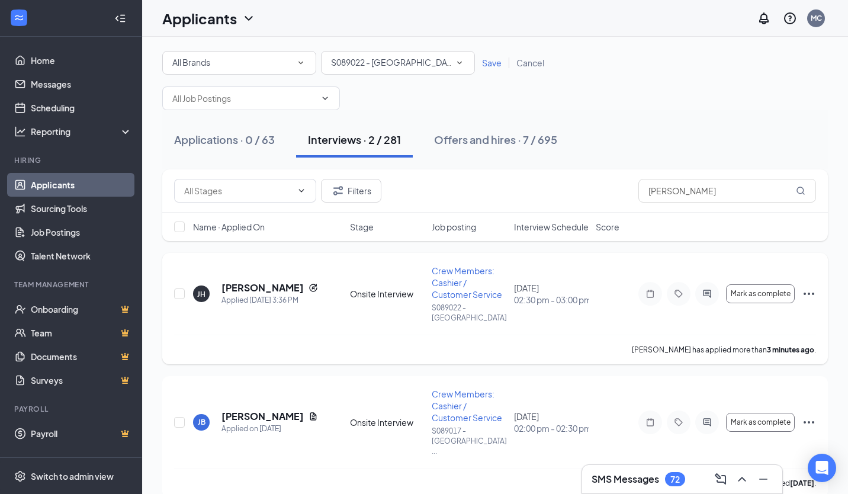
click at [810, 290] on icon "Ellipses" at bounding box center [809, 294] width 14 height 14
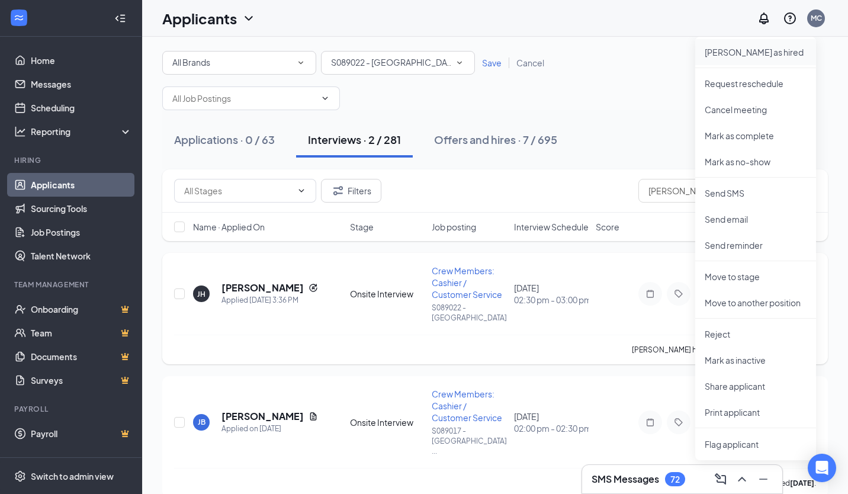
click at [745, 54] on p "Mark as hired" at bounding box center [756, 52] width 102 height 12
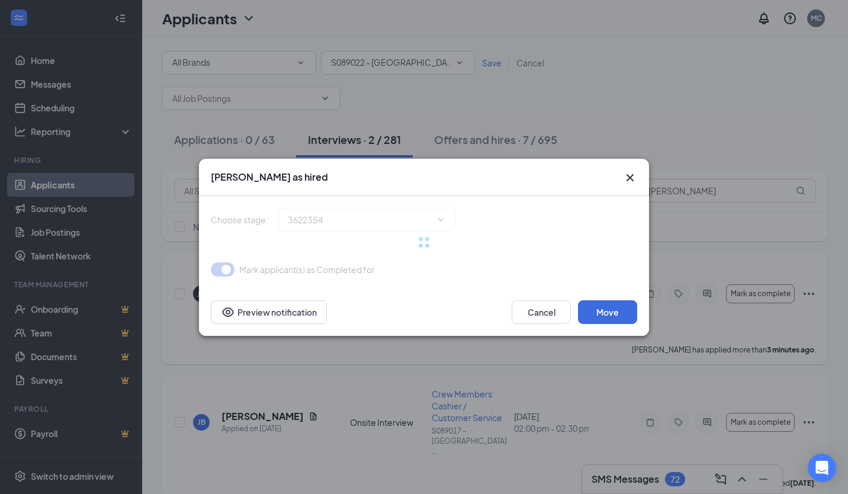
type input "Hiring Complete (final stage)"
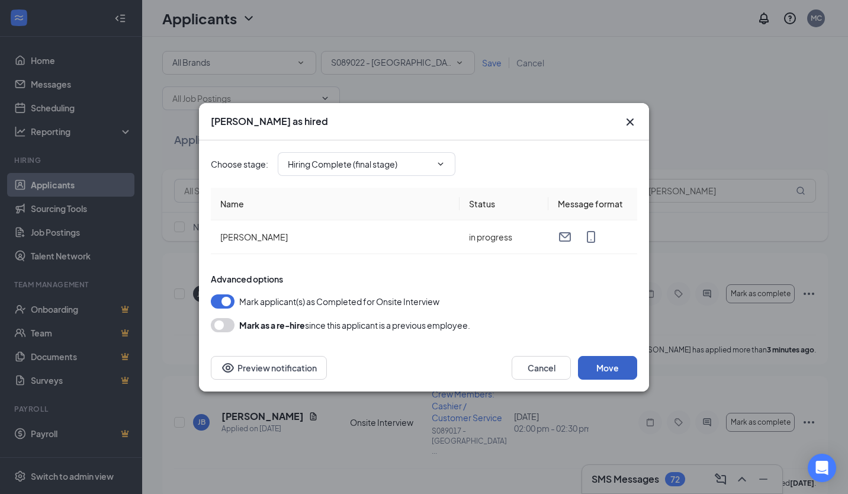
click at [617, 363] on button "Move" at bounding box center [607, 368] width 59 height 24
